Goal: Information Seeking & Learning: Learn about a topic

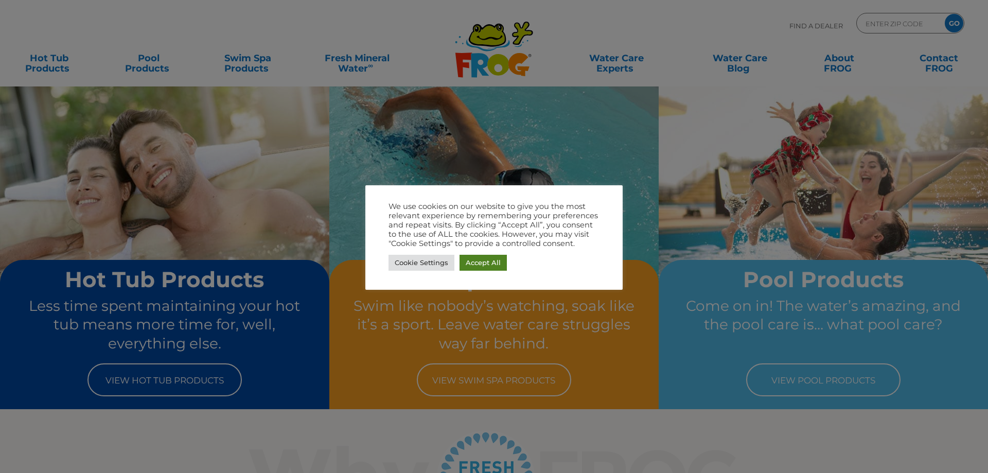
click at [470, 260] on link "Accept All" at bounding box center [482, 263] width 47 height 16
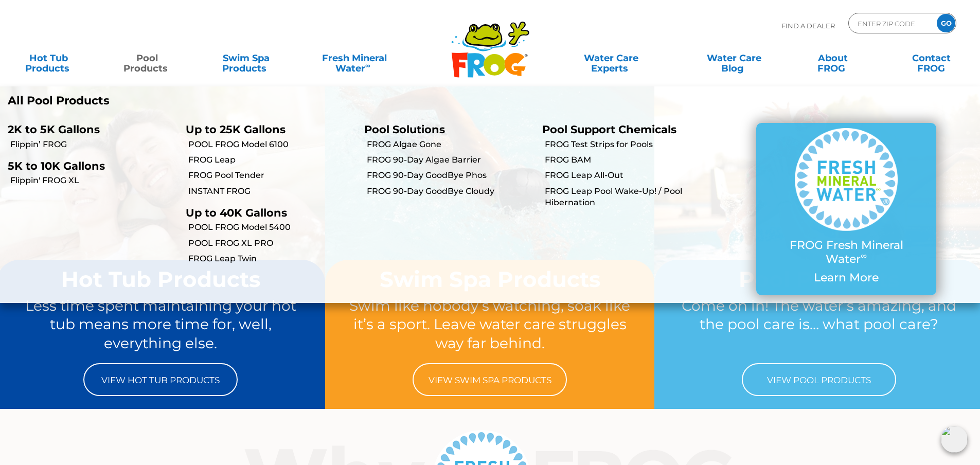
click at [155, 66] on link "Pool Products" at bounding box center [147, 58] width 77 height 21
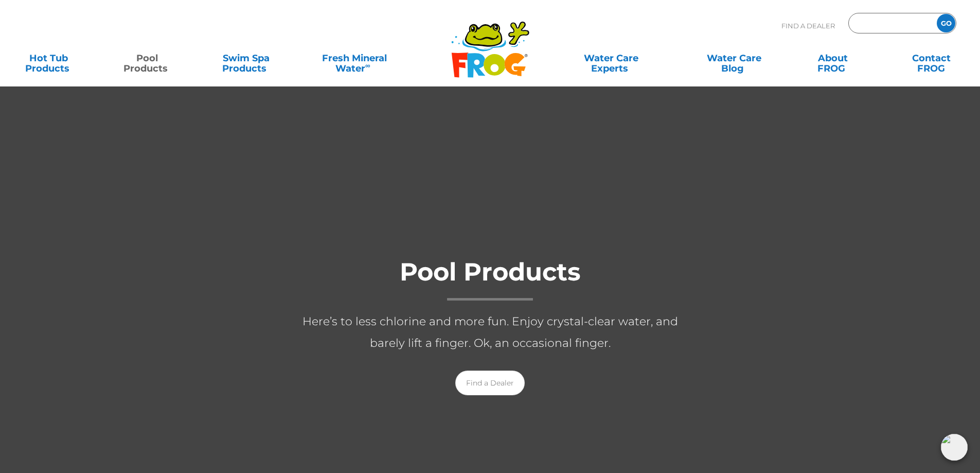
click at [878, 24] on input "Zip Code Form" at bounding box center [891, 23] width 69 height 15
type input "01432"
click at [937, 14] on input "GO" at bounding box center [946, 23] width 19 height 19
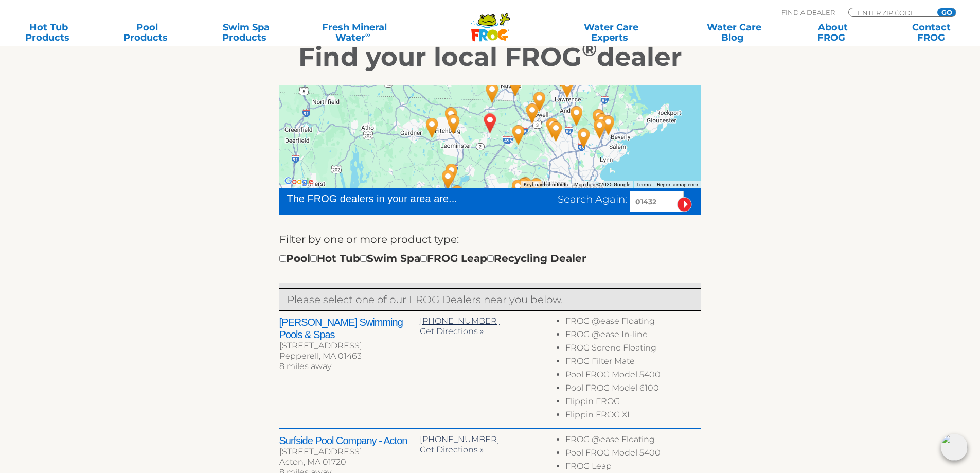
scroll to position [206, 0]
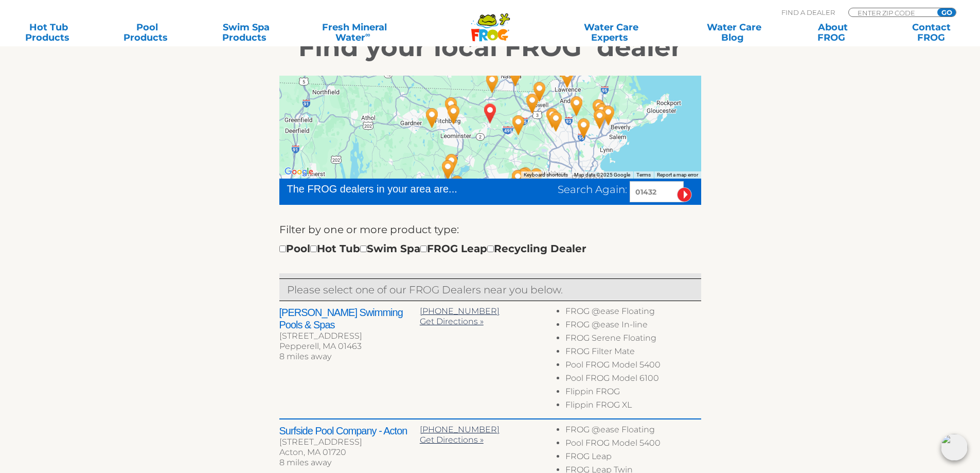
click at [285, 252] on div "Pool Hot Tub Swim Spa FROG Leap Recycling Dealer" at bounding box center [432, 248] width 307 height 16
click at [284, 251] on input "checkbox" at bounding box center [282, 248] width 7 height 7
checkbox input "true"
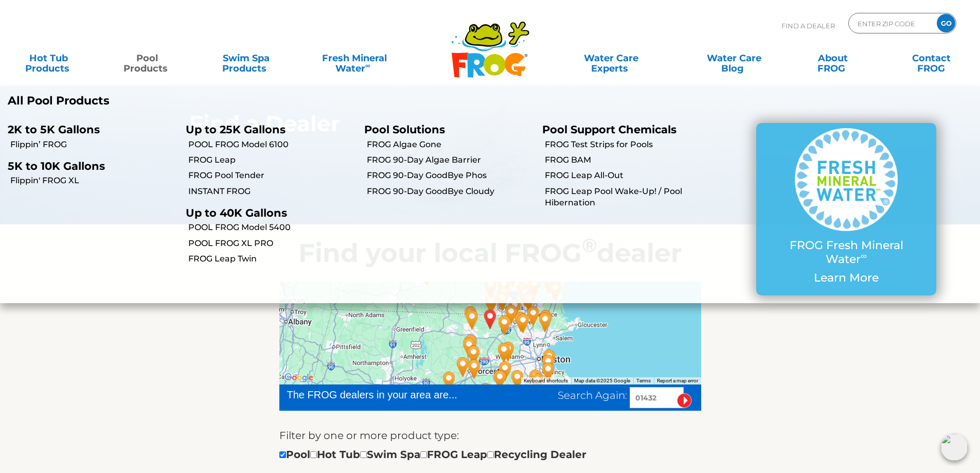
click at [92, 102] on p "All Pool Products" at bounding box center [245, 100] width 475 height 13
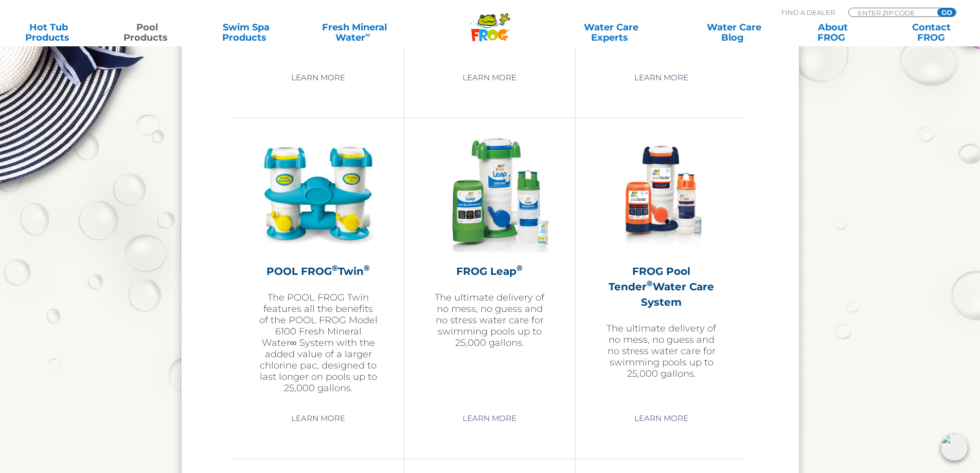
scroll to position [1801, 0]
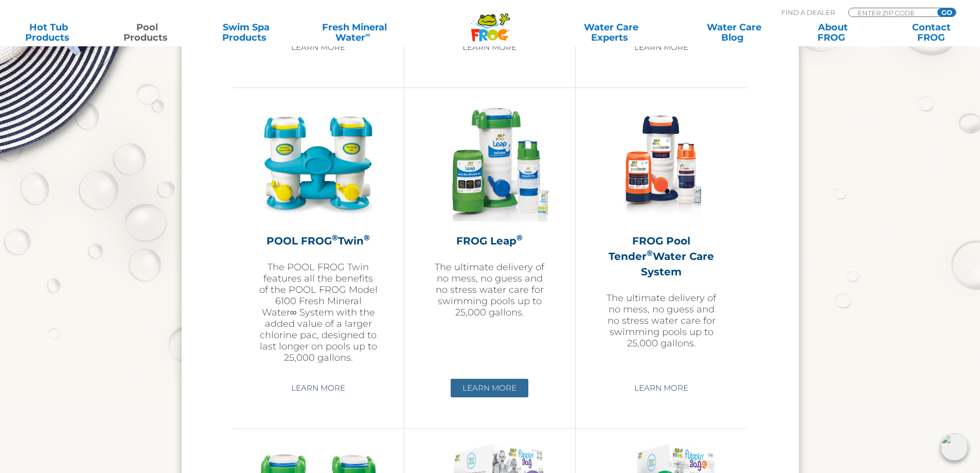
click at [501, 391] on link "Learn More" at bounding box center [490, 388] width 78 height 19
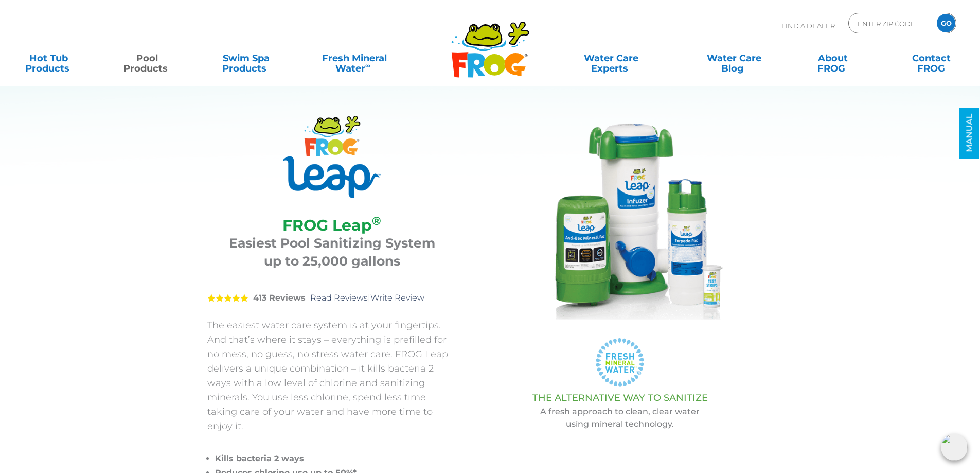
drag, startPoint x: 126, startPoint y: 280, endPoint x: 125, endPoint y: 227, distance: 53.0
